Goal: Task Accomplishment & Management: Complete application form

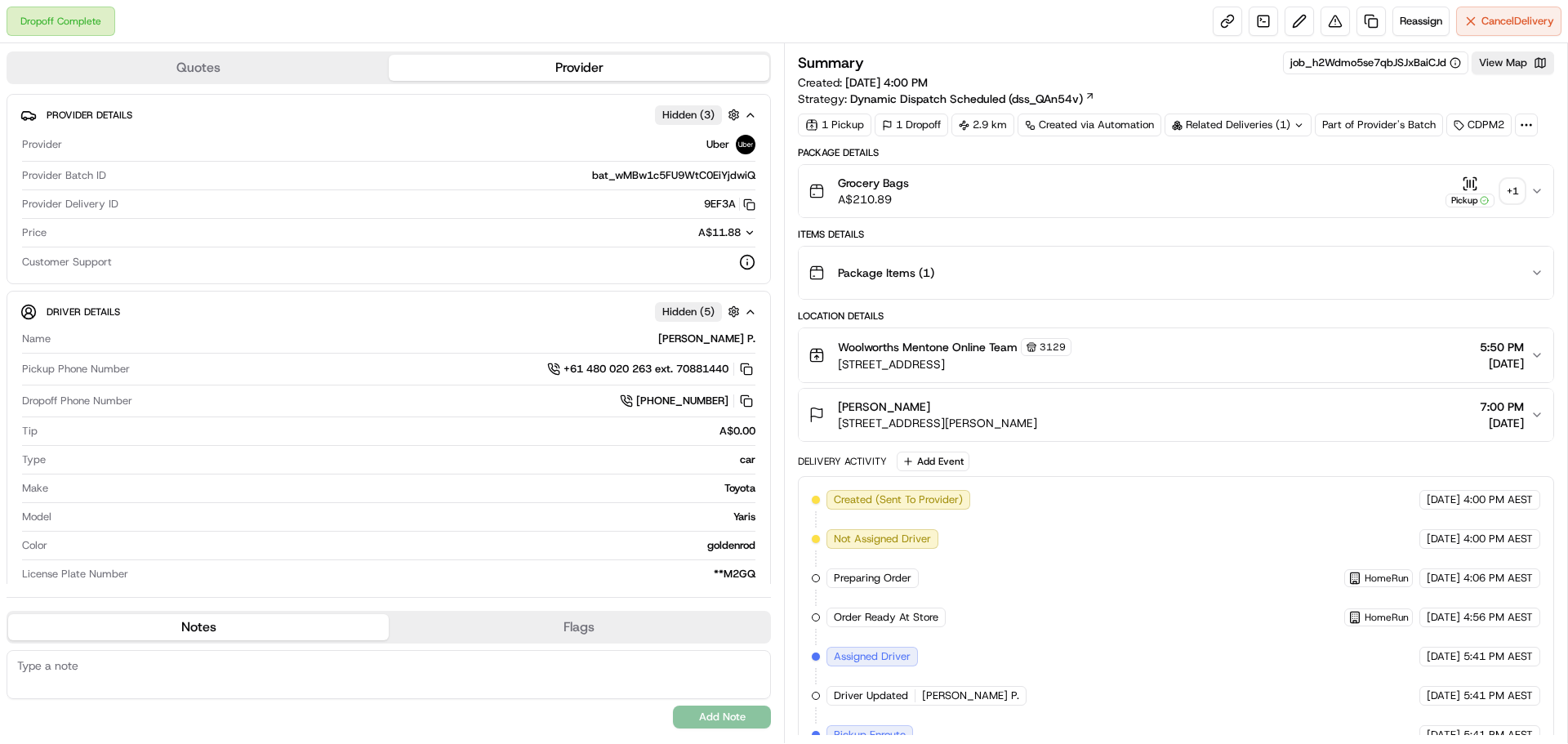
click at [1507, 183] on div "+ 1" at bounding box center [1512, 191] width 23 height 23
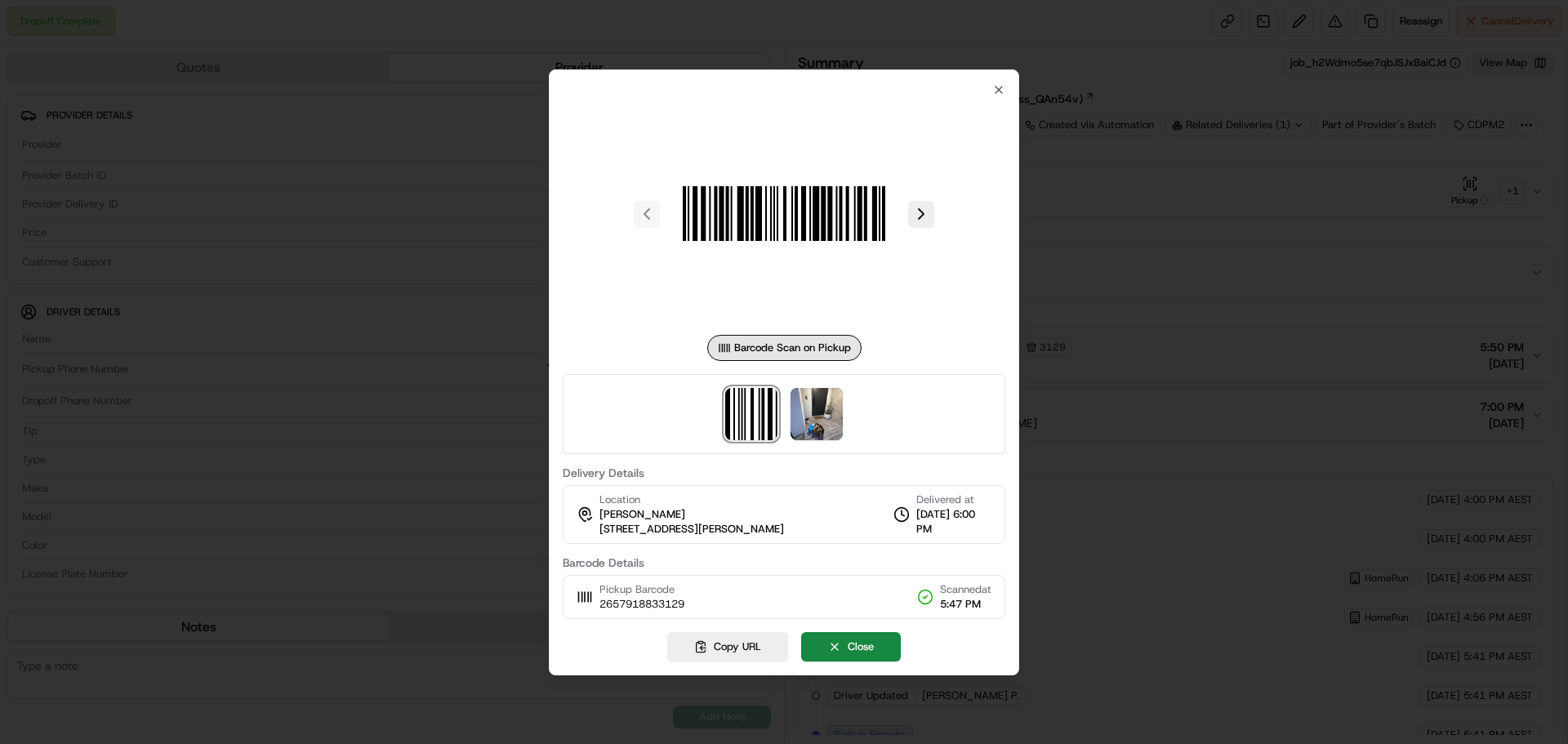
click at [1004, 81] on div "Barcode Scan on Pickup Delivery Details Location [PERSON_NAME] [STREET_ADDRESS]…" at bounding box center [783, 372] width 470 height 606
click at [1002, 89] on icon "button" at bounding box center [999, 89] width 13 height 13
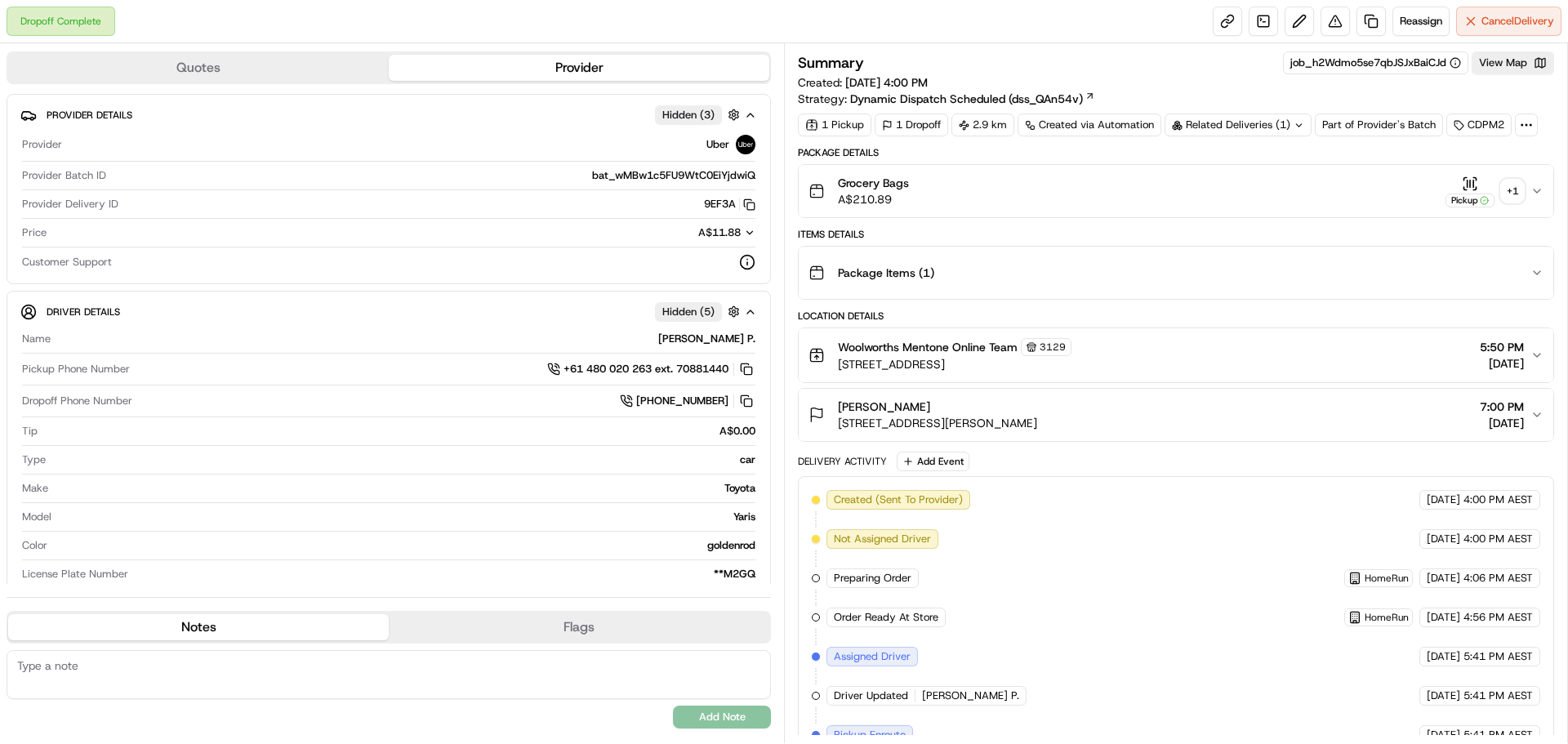
click at [1198, 64] on div "Summary job_h2Wdmo5se7qbJSJxBaiCJd View Map" at bounding box center [1176, 62] width 756 height 23
click at [1514, 194] on div "+ 1" at bounding box center [1512, 191] width 23 height 23
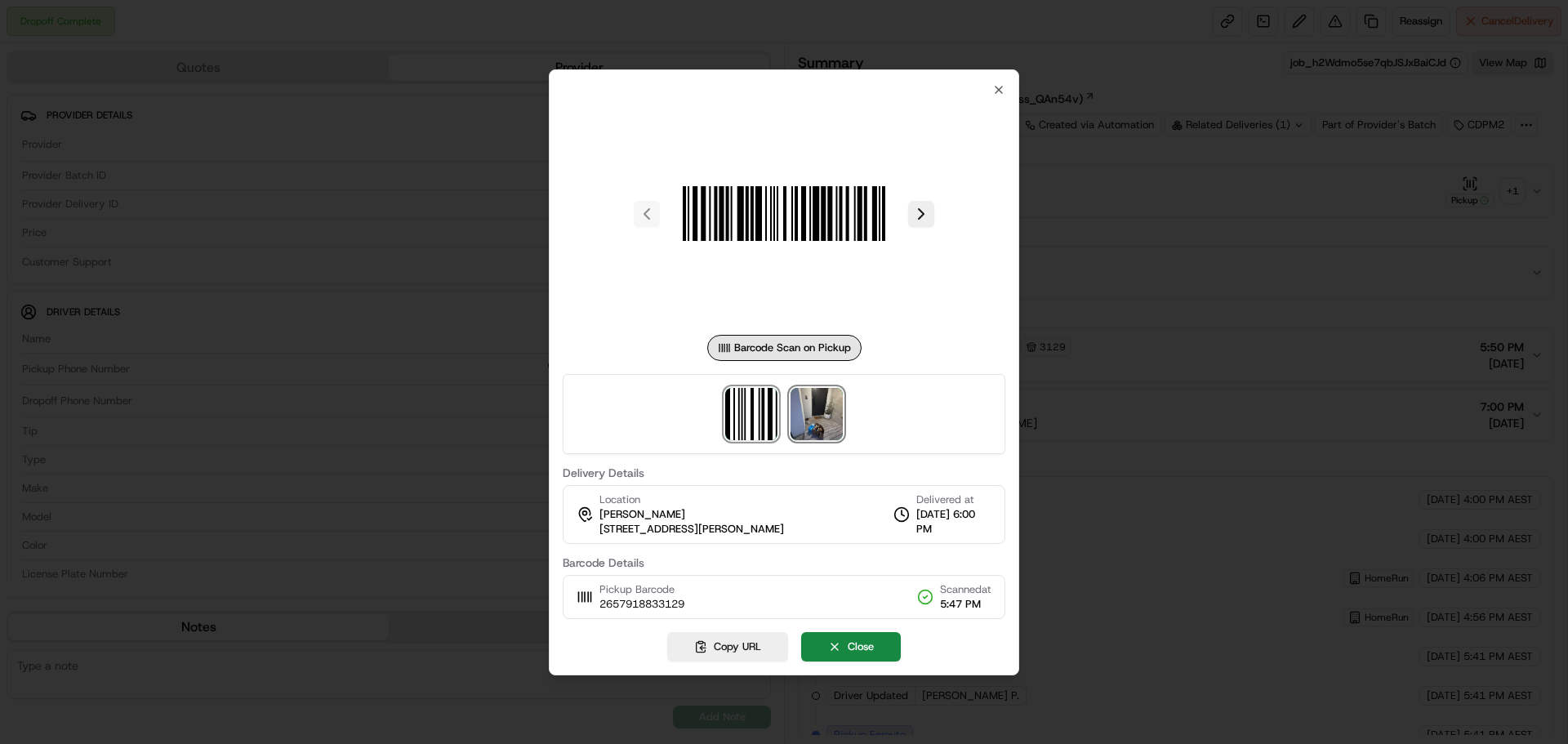
click at [818, 406] on img at bounding box center [817, 414] width 52 height 52
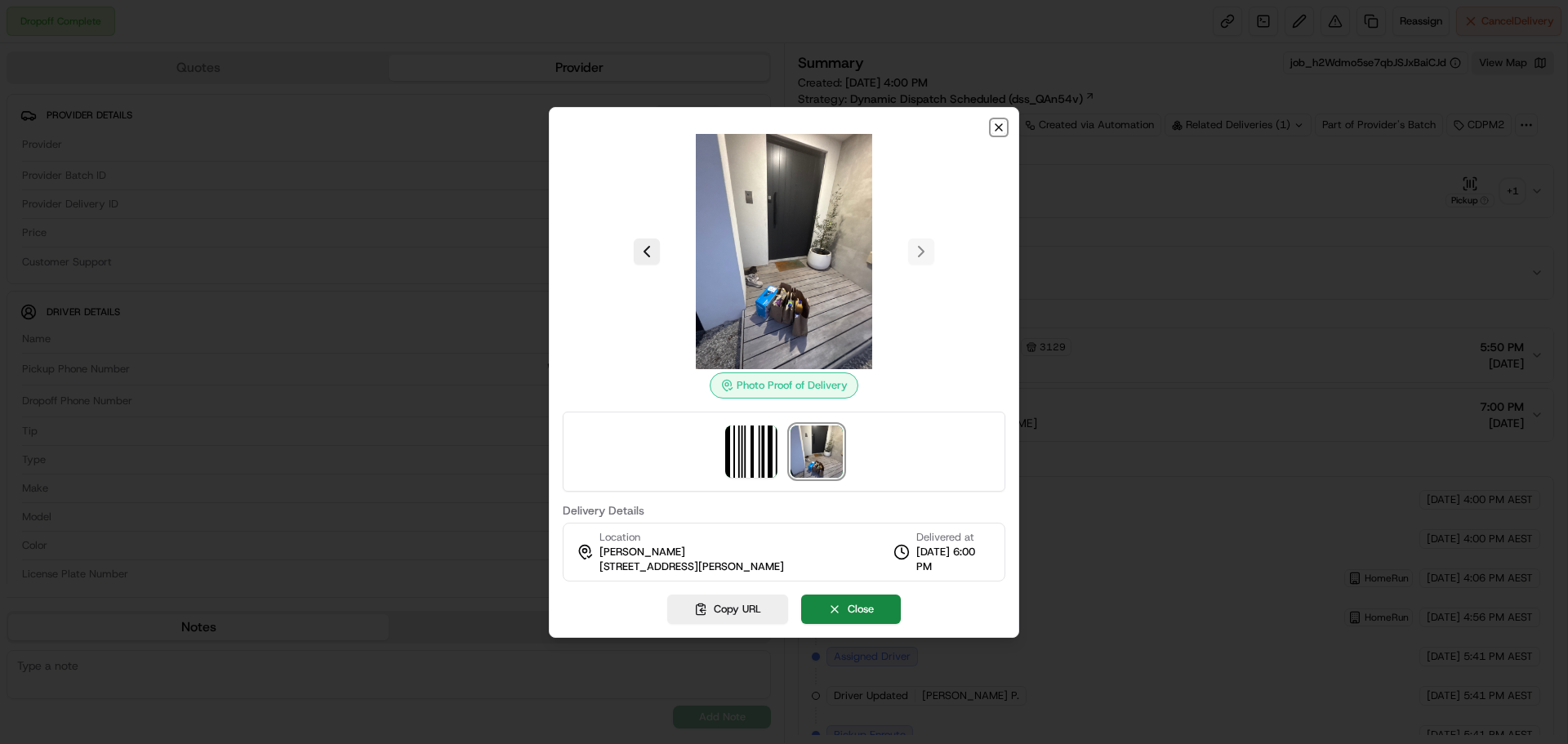
click at [999, 126] on icon "button" at bounding box center [998, 127] width 7 height 7
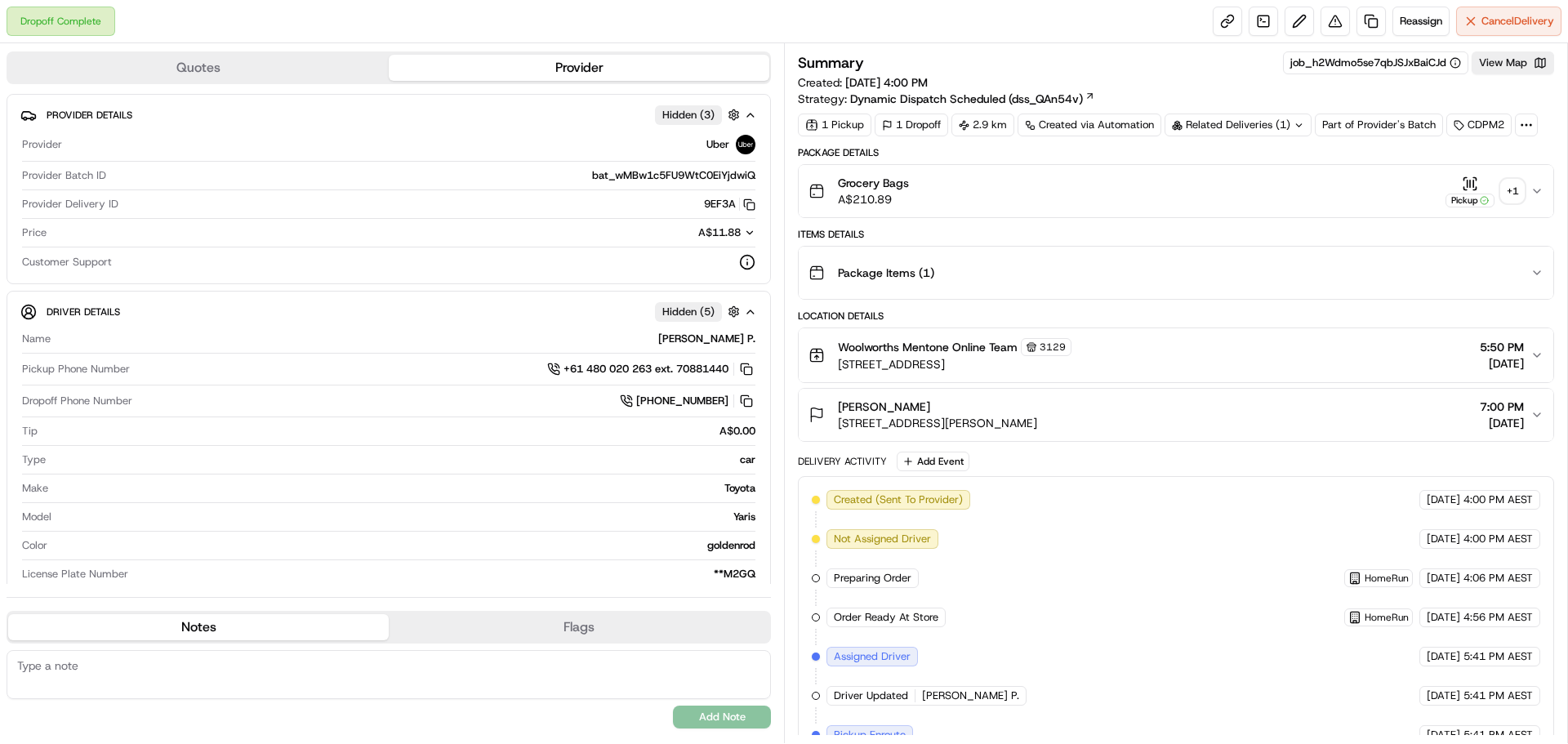
click at [1184, 43] on div "Summary job_h2Wdmo5se7qbJSJxBaiCJd View Map Created: [DATE] 4:00 PM Strategy: D…" at bounding box center [1176, 393] width 784 height 700
click at [1360, 19] on link at bounding box center [1372, 21] width 30 height 30
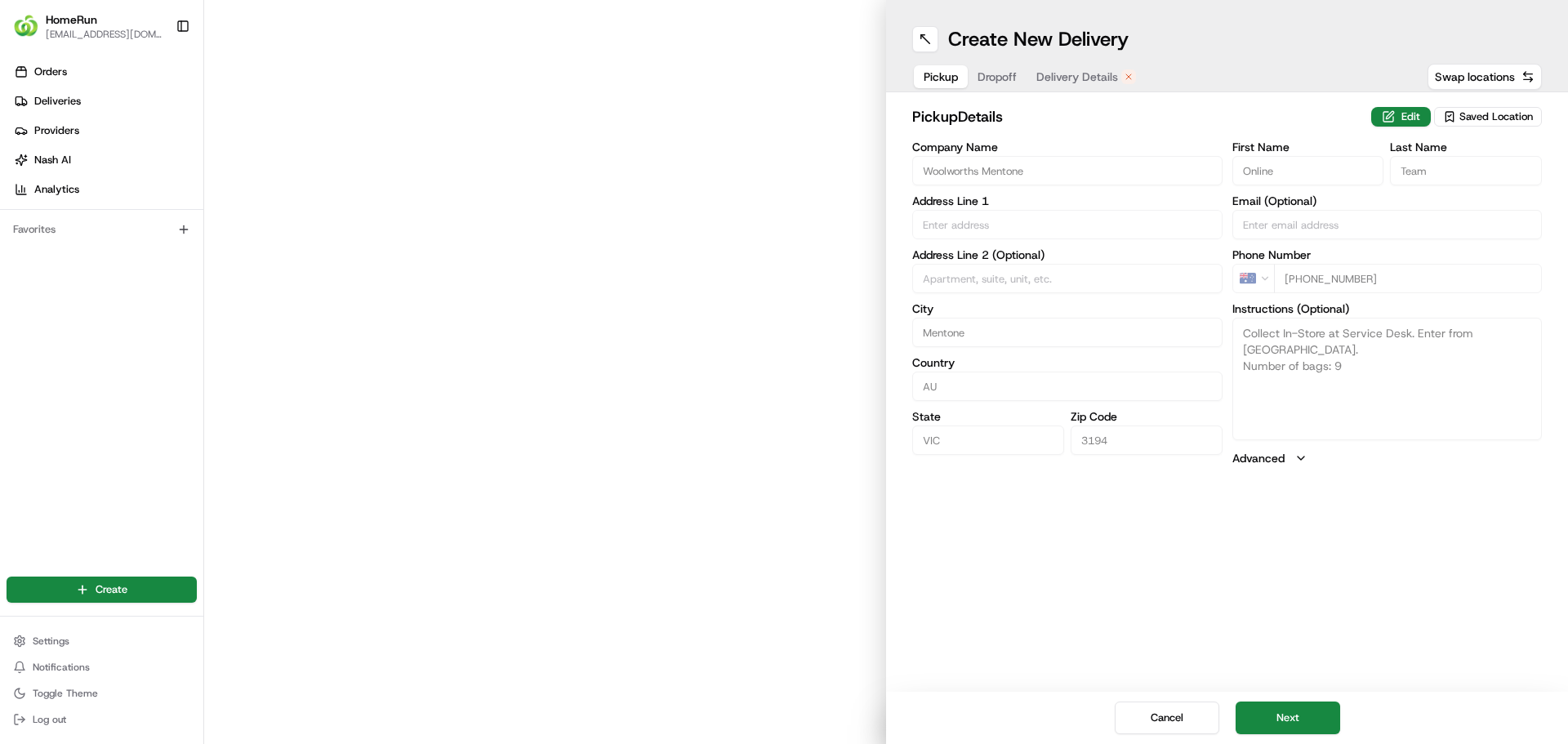
type input "[STREET_ADDRESS]"
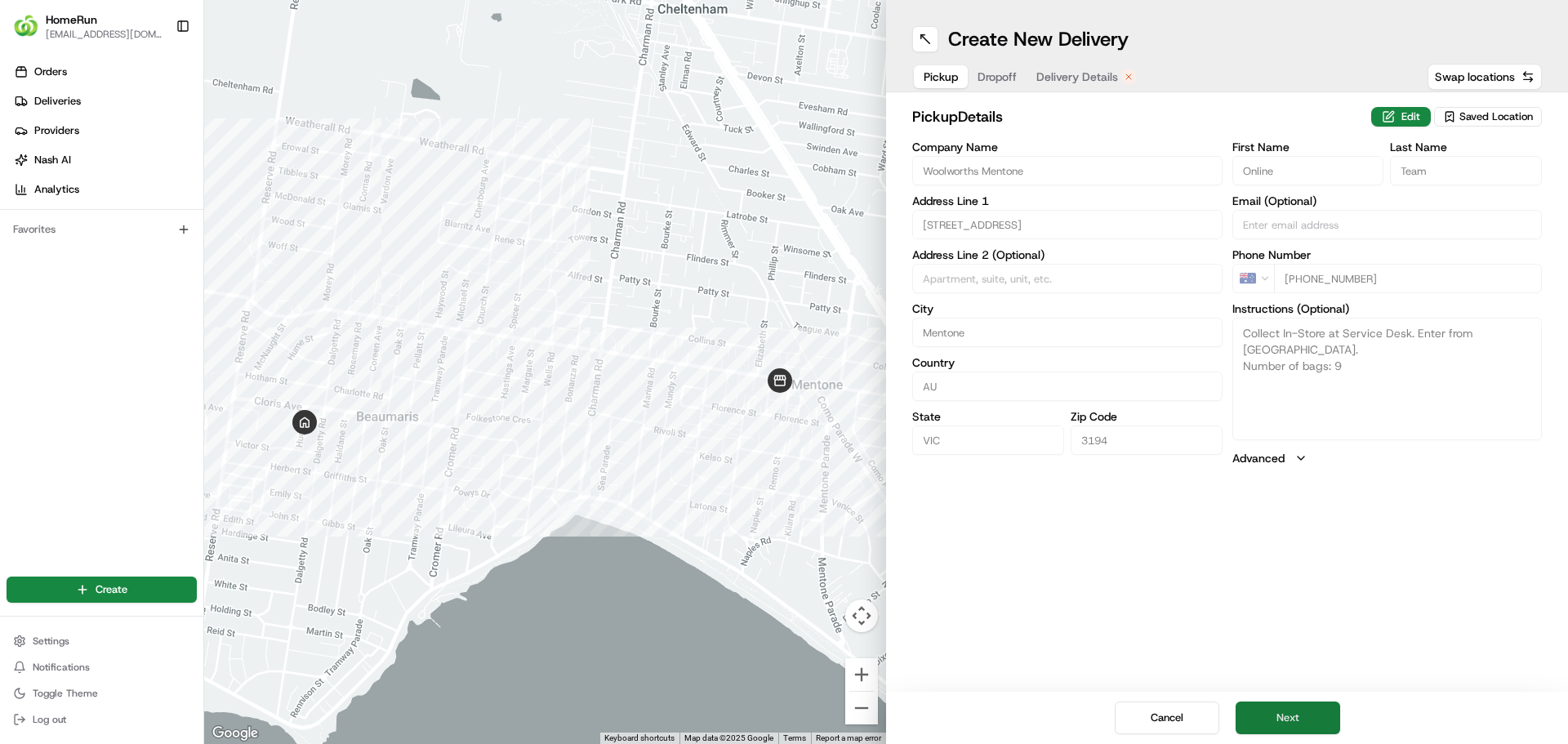
click at [1261, 716] on button "Next" at bounding box center [1288, 717] width 104 height 33
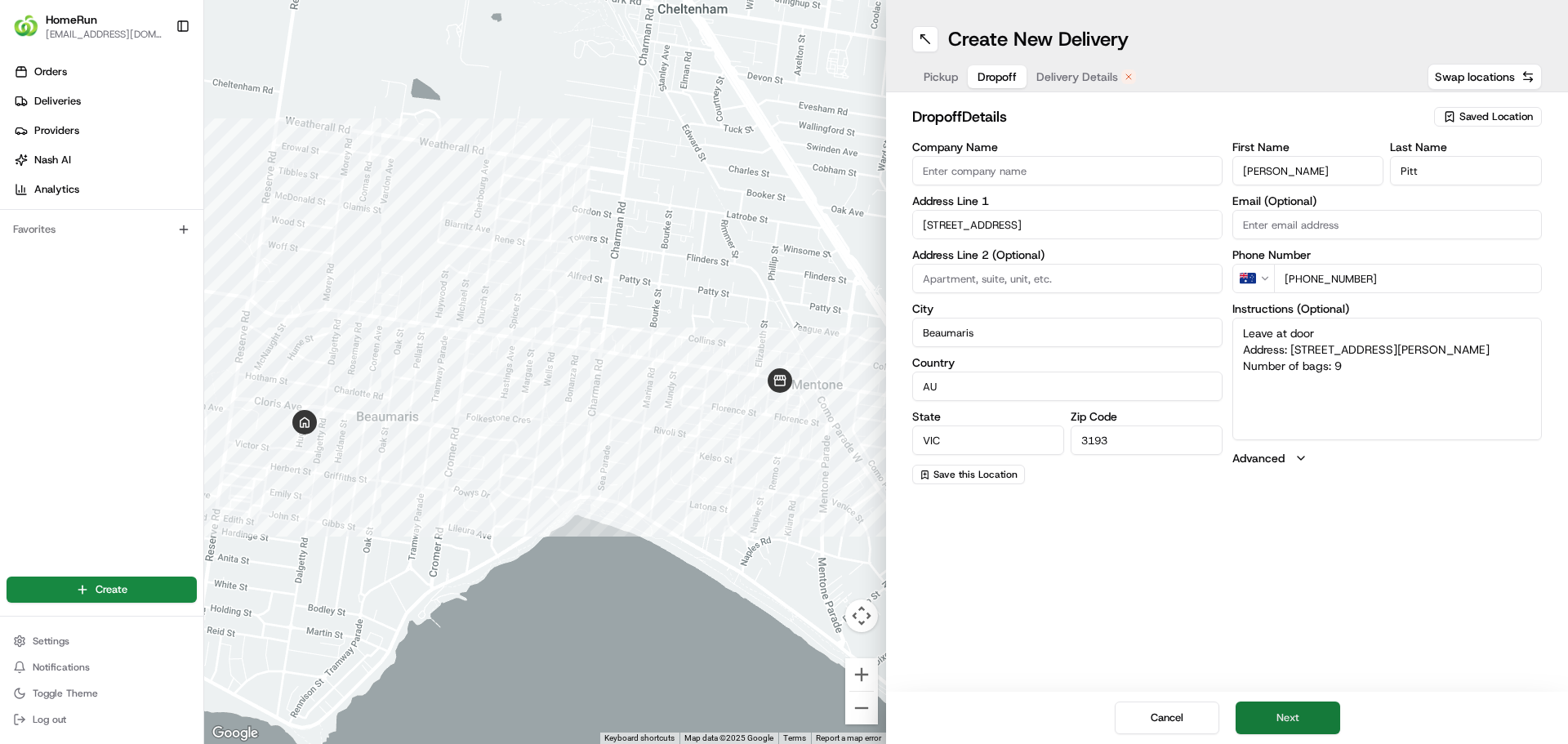
click at [1266, 707] on button "Next" at bounding box center [1288, 717] width 104 height 33
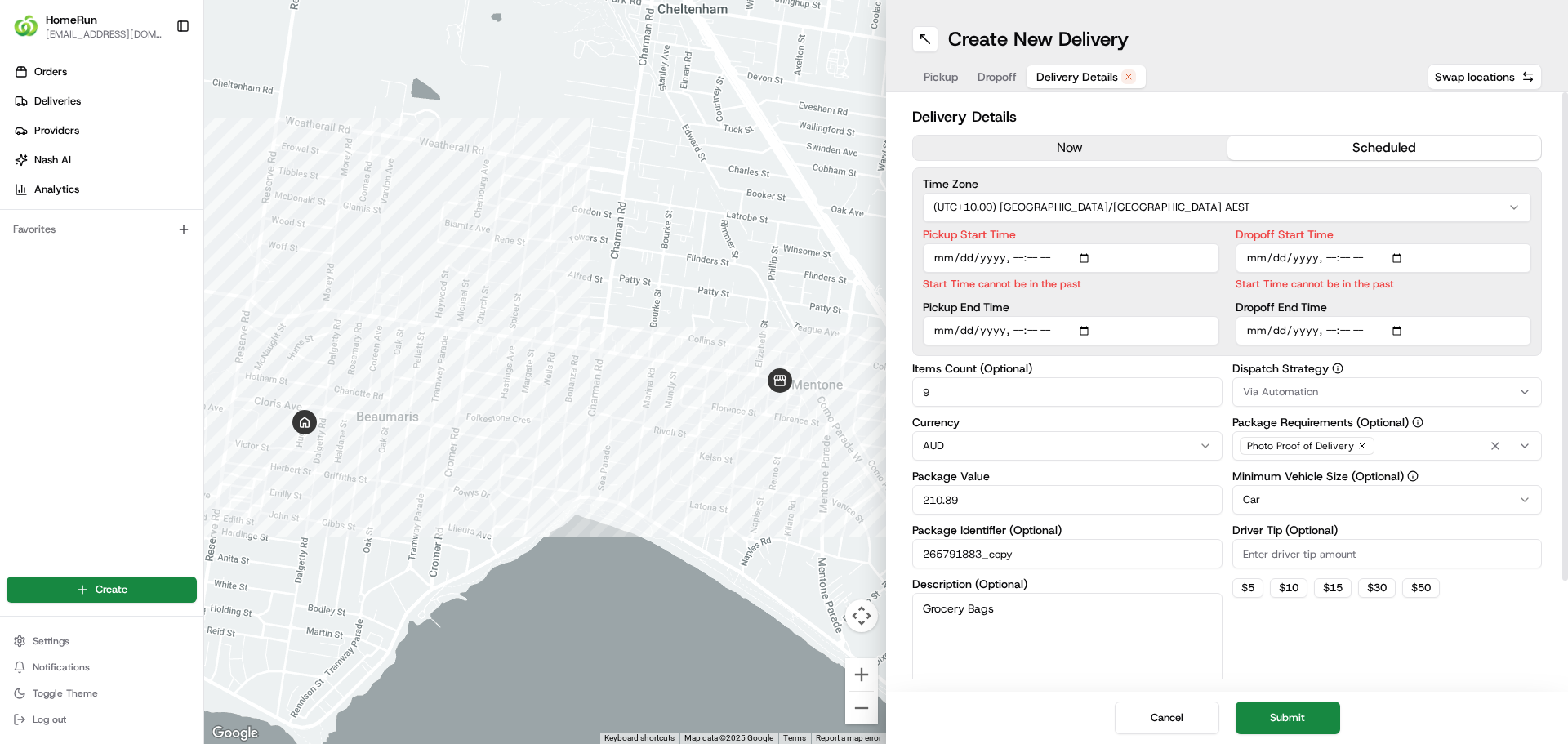
click at [1101, 142] on button "now" at bounding box center [1070, 148] width 315 height 24
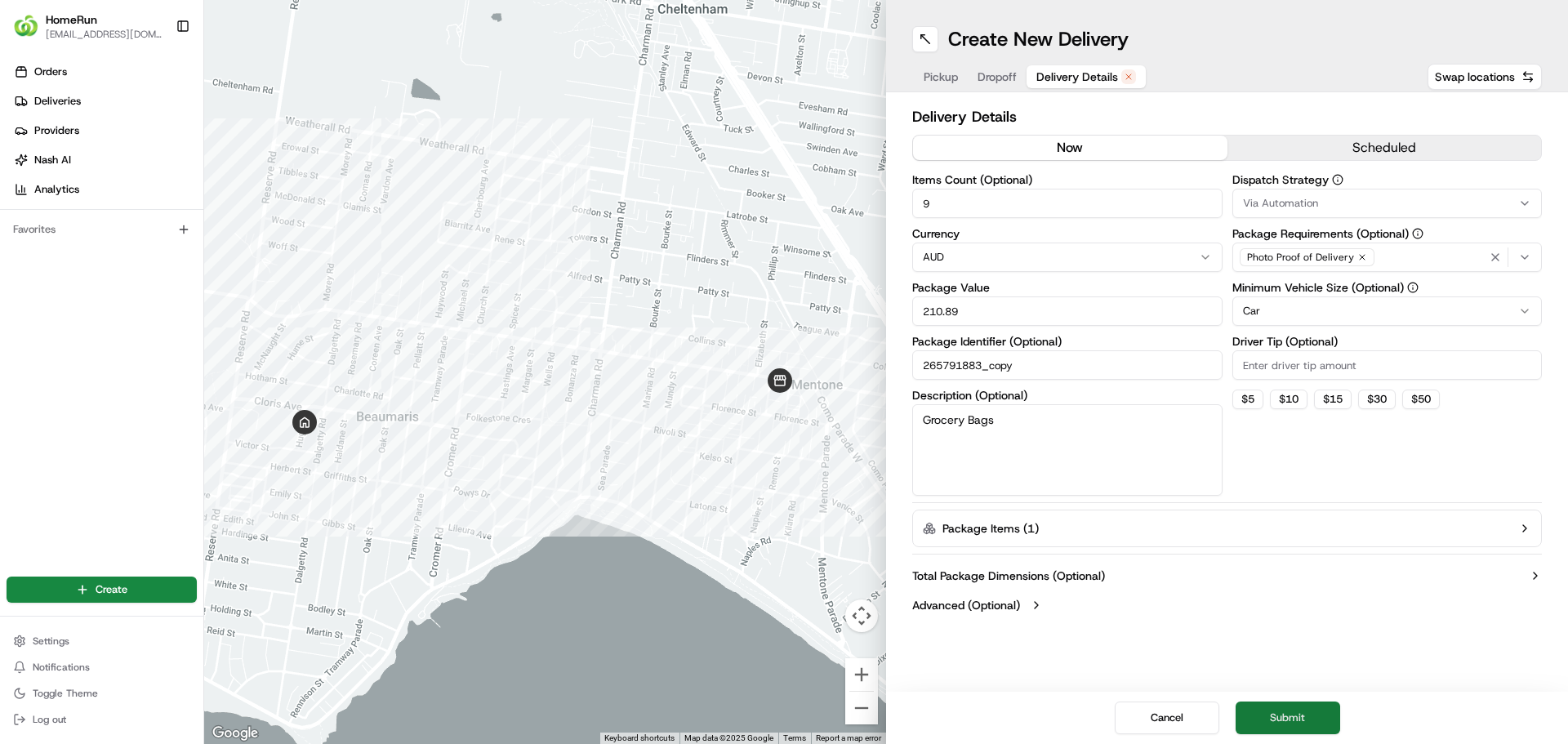
click at [1311, 707] on button "Submit" at bounding box center [1288, 717] width 104 height 33
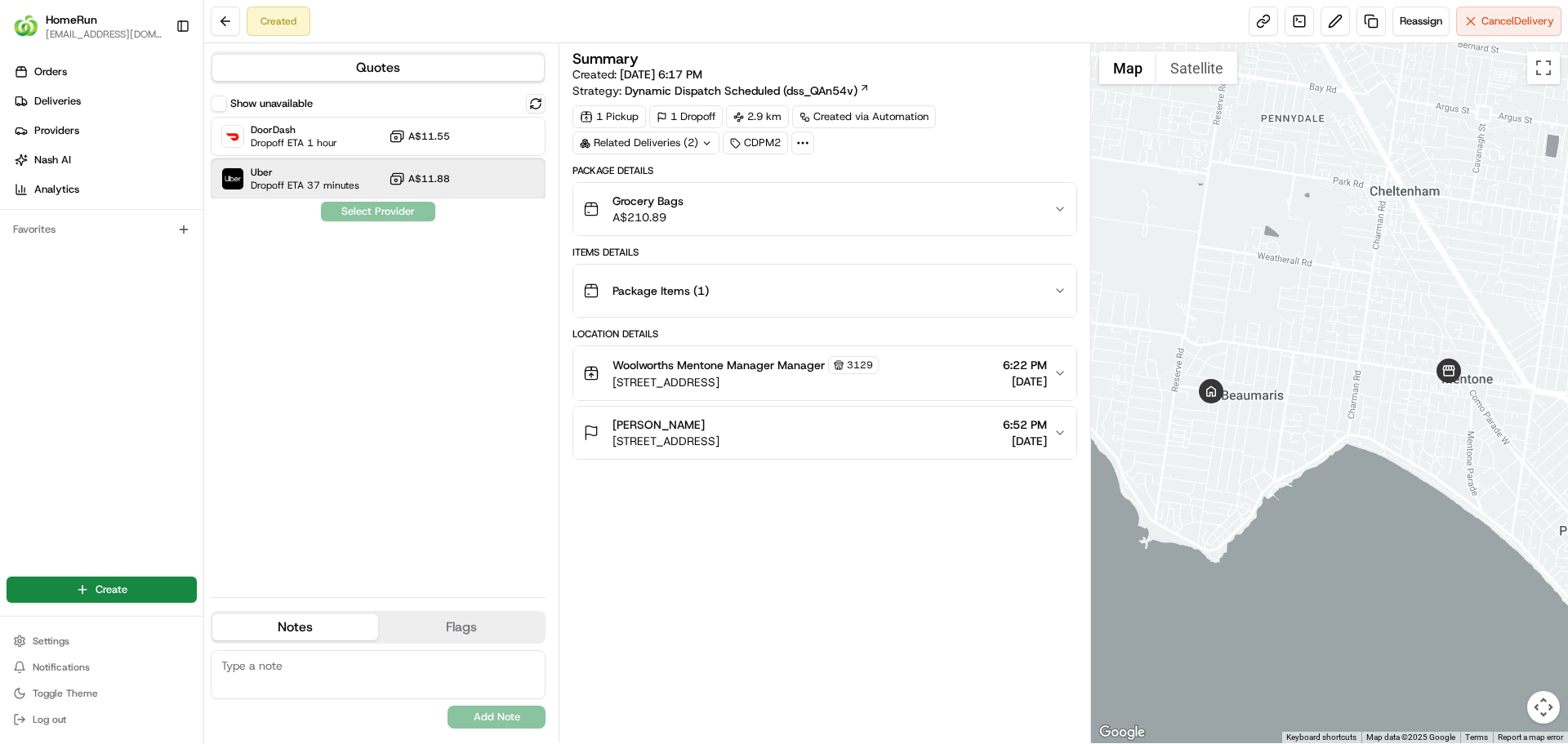
click at [331, 183] on span "Dropoff ETA 37 minutes" at bounding box center [304, 185] width 109 height 13
click at [371, 214] on button "Assign Provider" at bounding box center [378, 211] width 116 height 20
